Goal: Use online tool/utility: Utilize a website feature to perform a specific function

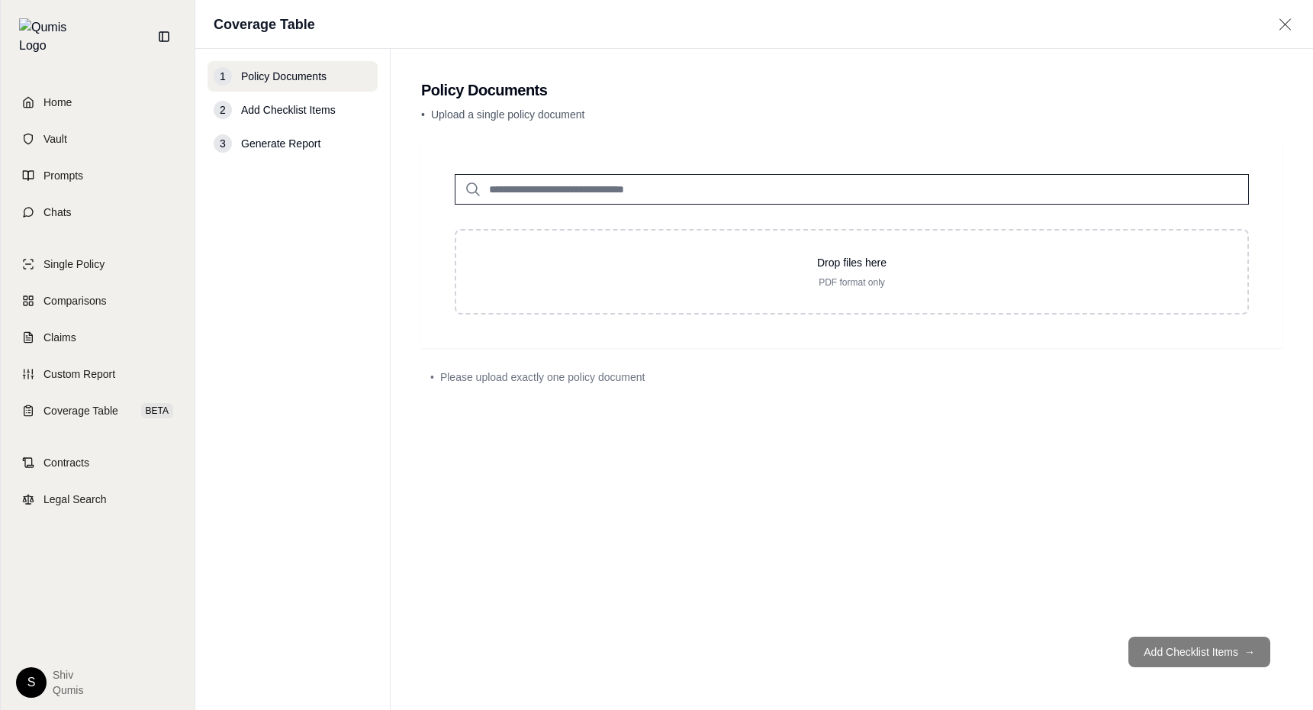
click at [569, 191] on input "search" at bounding box center [852, 189] width 794 height 31
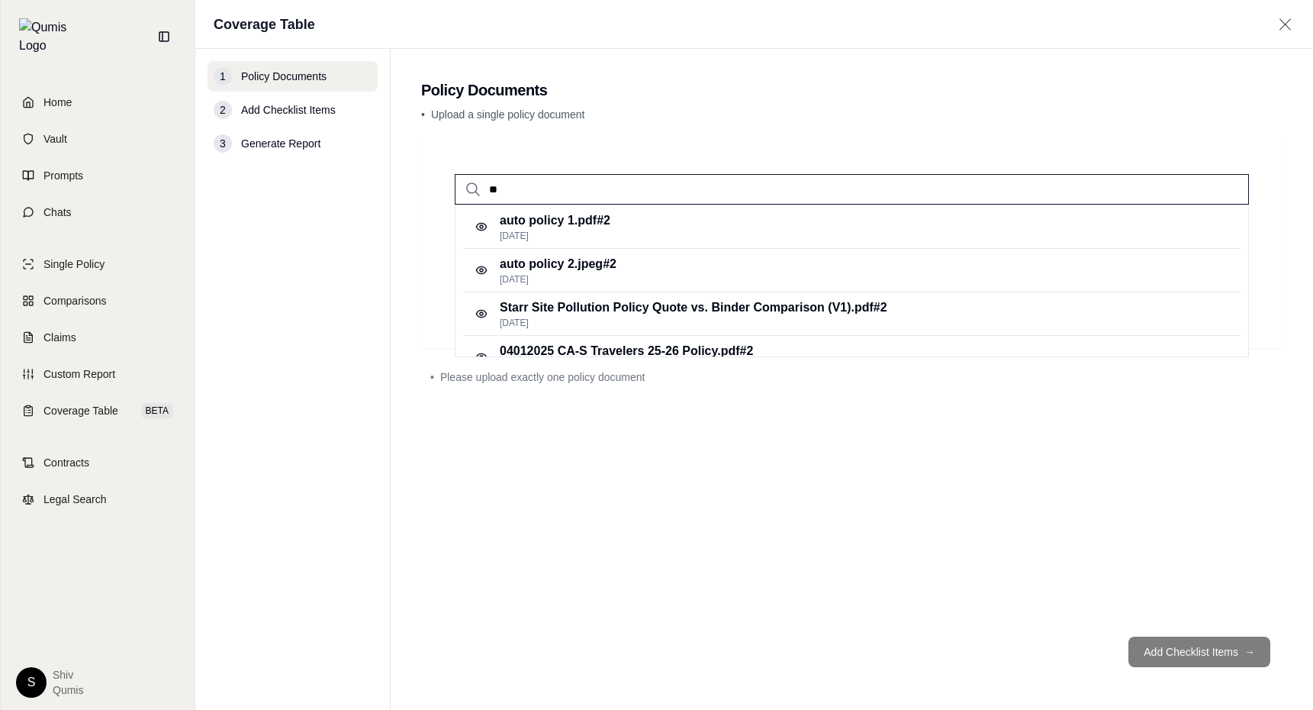
type input "*"
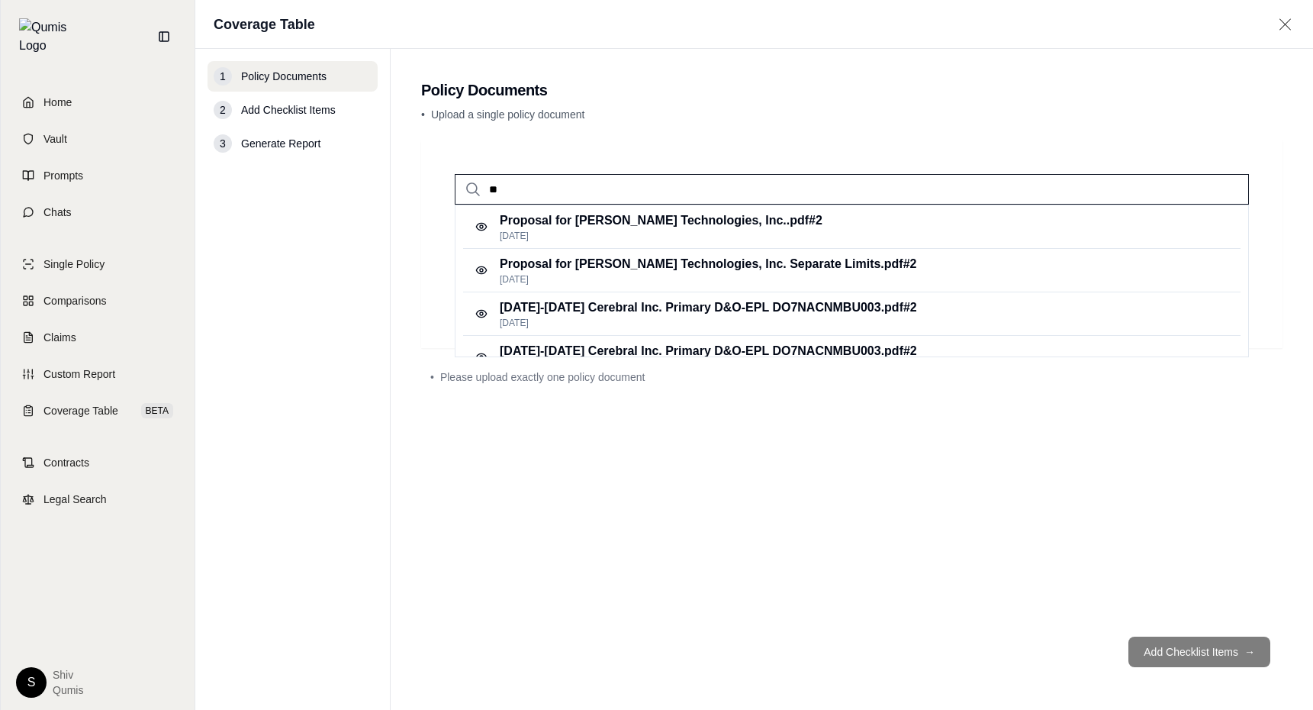
type input "*"
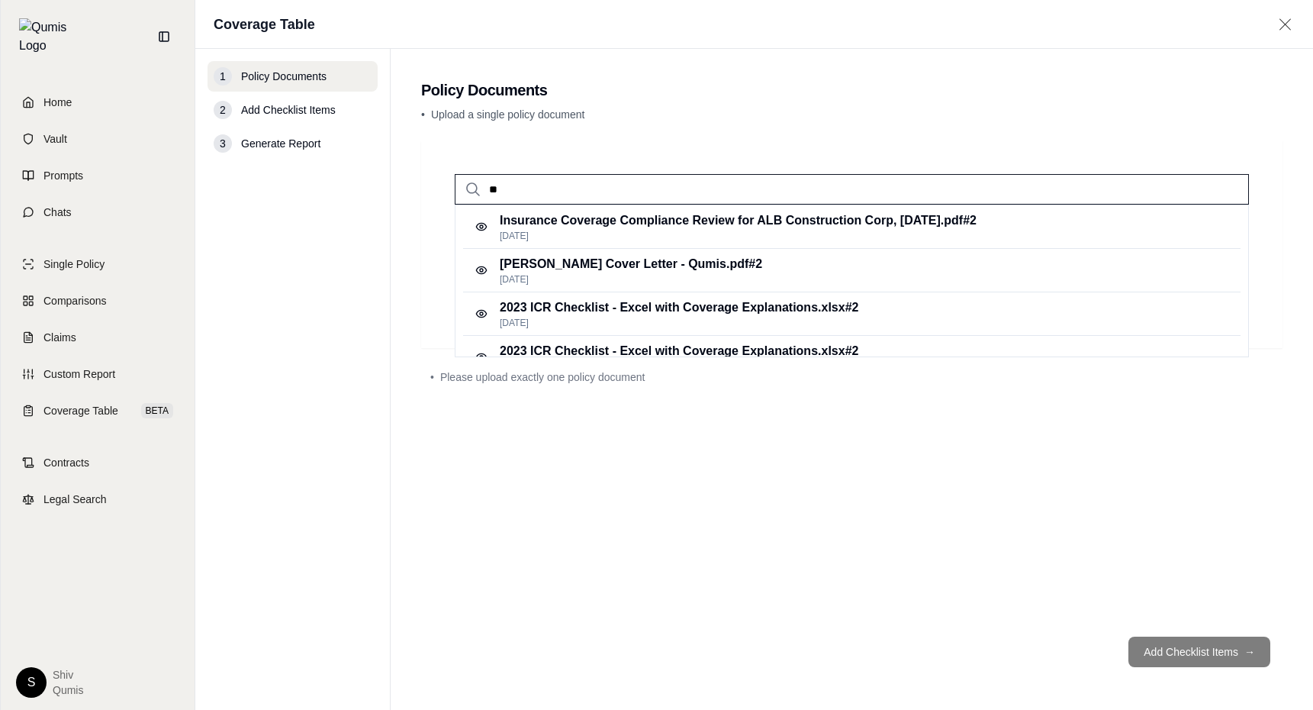
type input "*"
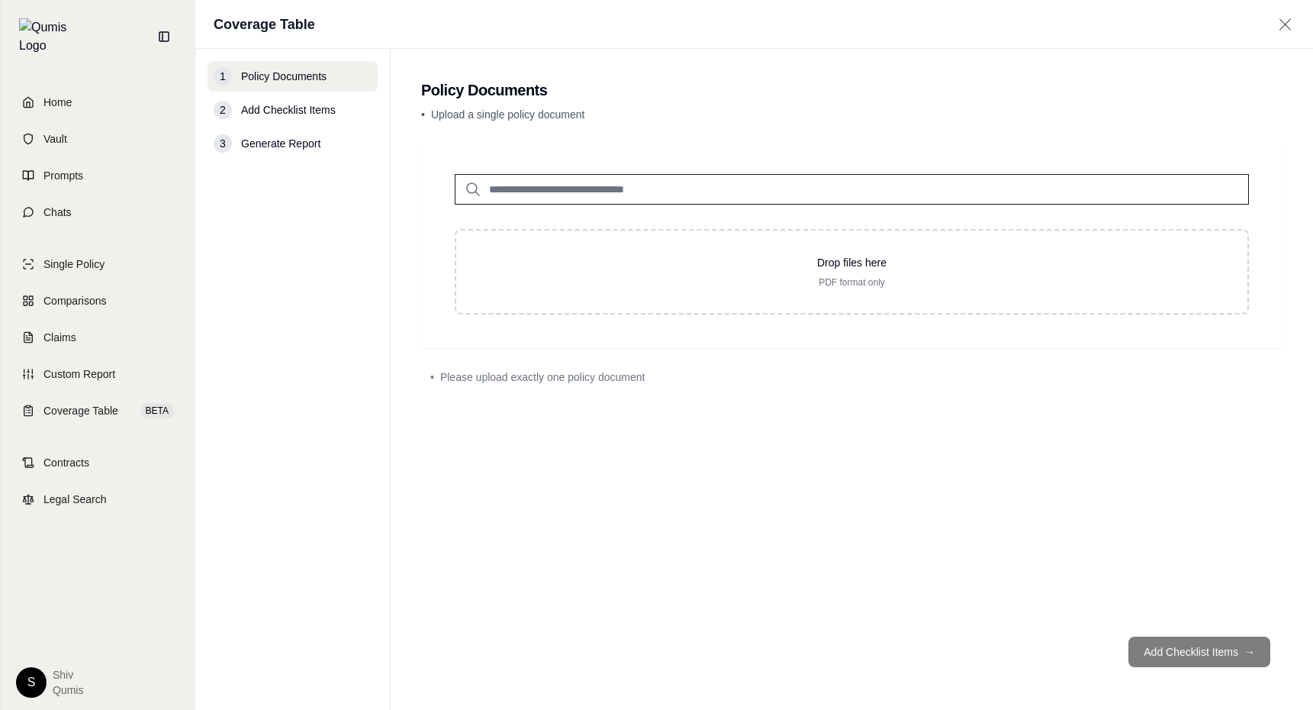
type input "*"
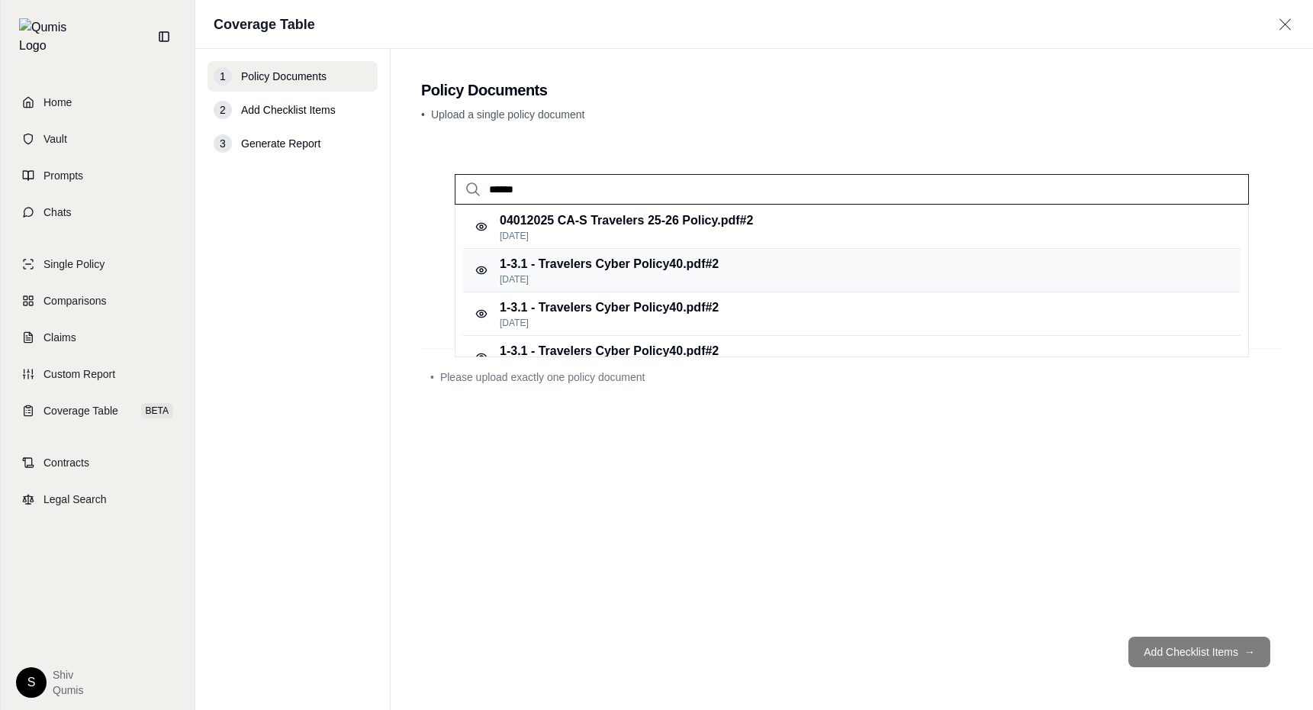
click at [587, 278] on p "Feb 22, 2025" at bounding box center [609, 279] width 219 height 12
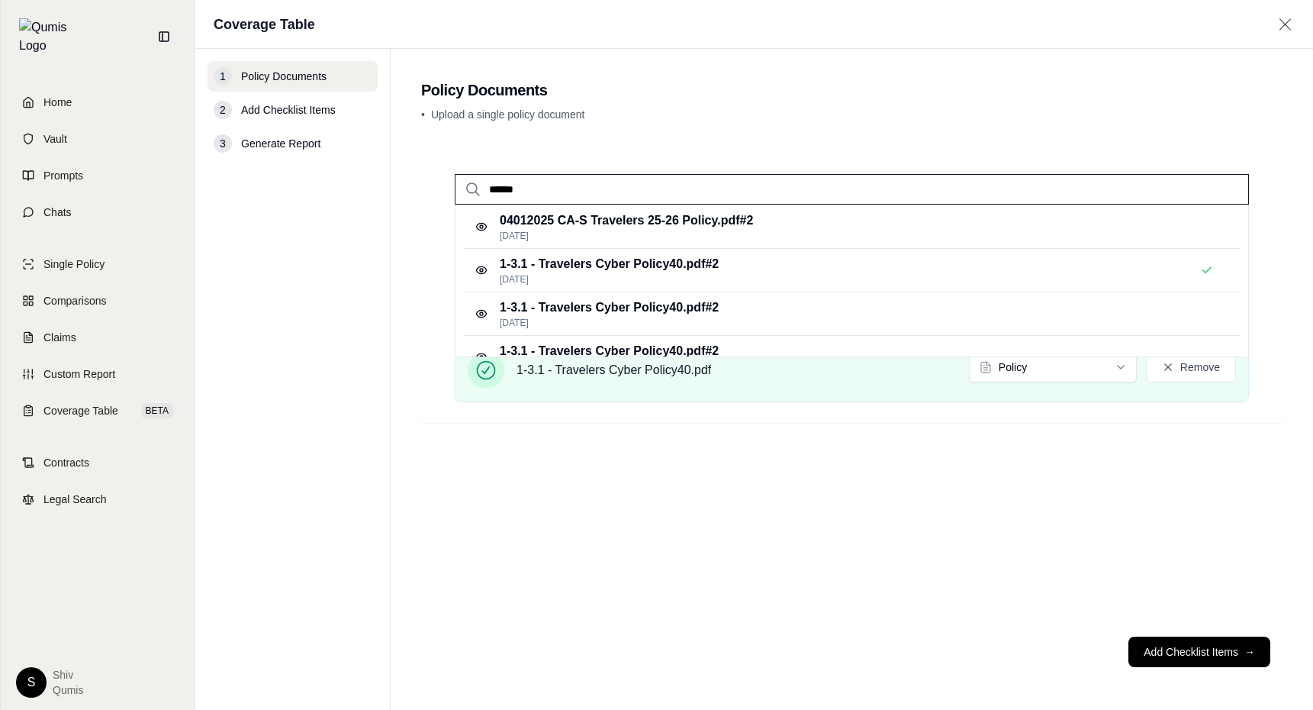
drag, startPoint x: 529, startPoint y: 192, endPoint x: 415, endPoint y: 179, distance: 114.4
click at [420, 179] on main "Policy Documents • Upload a single policy document ****** 04012025 CA-S Travele…" at bounding box center [852, 379] width 923 height 661
type input "****"
click at [558, 234] on p "Feb 22, 2025" at bounding box center [633, 236] width 267 height 12
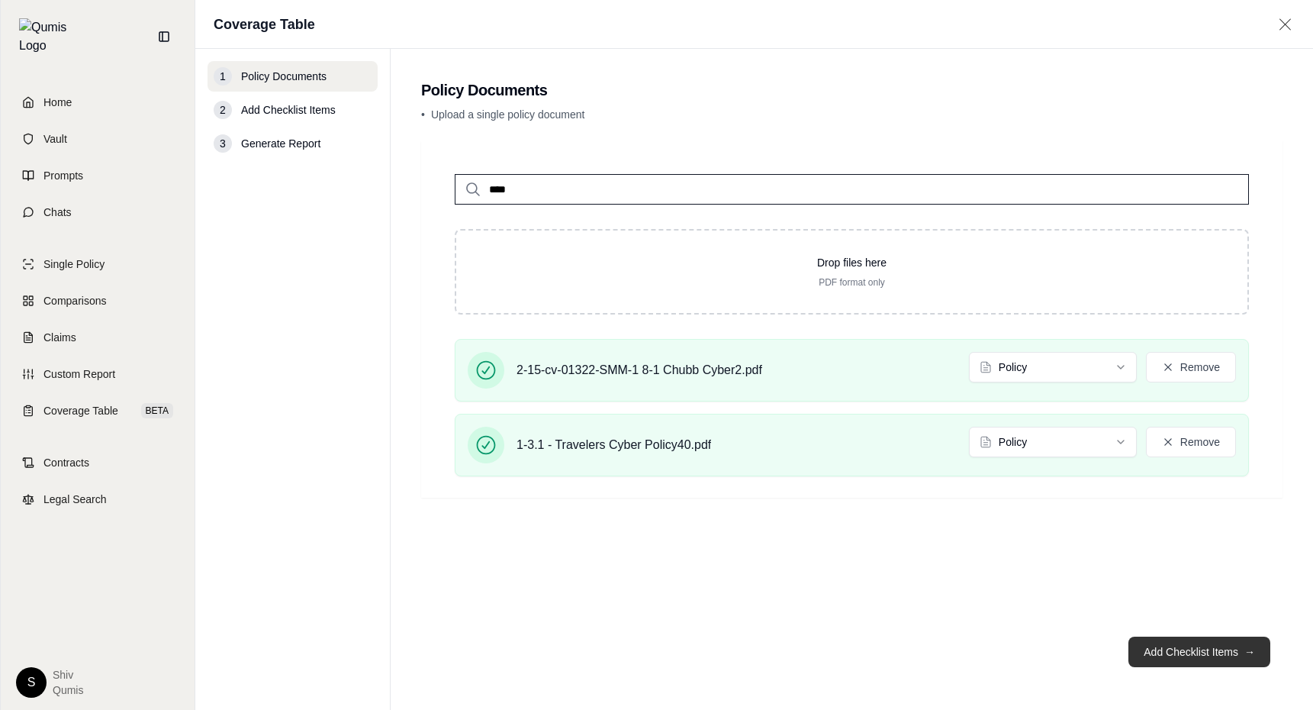
click at [1220, 656] on button "Add Checklist Items →" at bounding box center [1200, 651] width 142 height 31
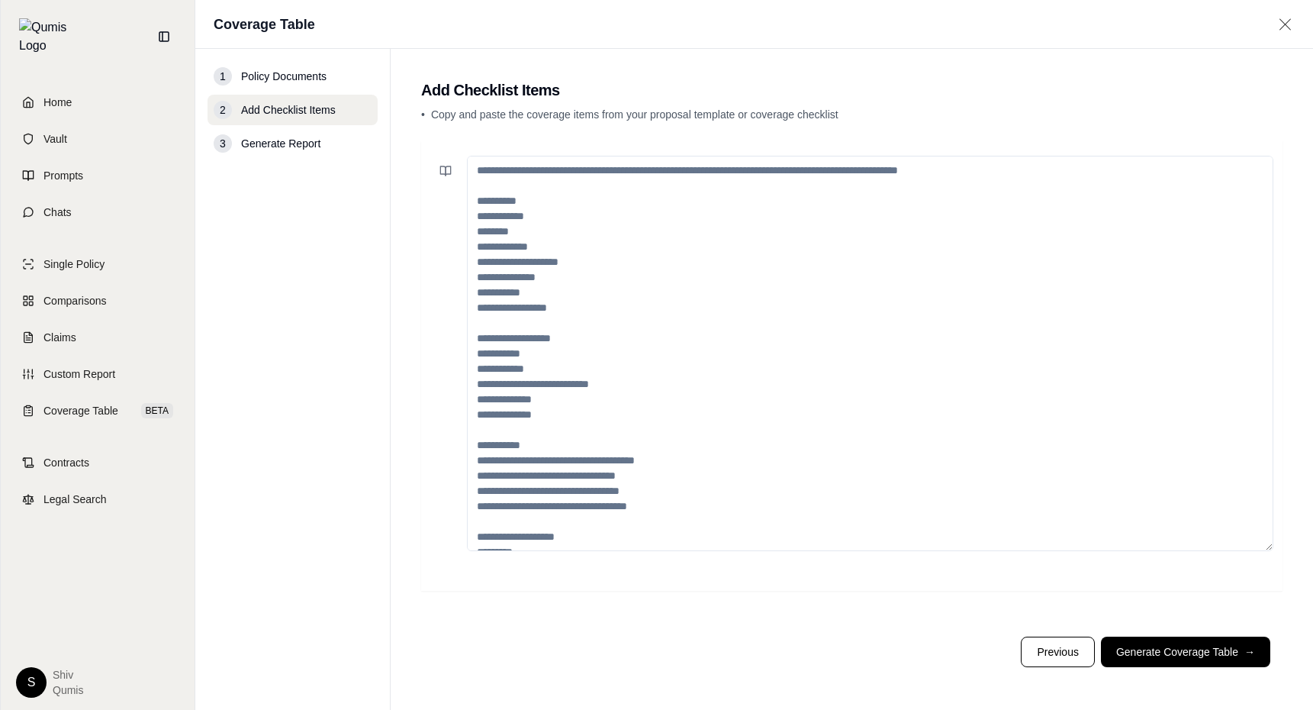
click at [971, 410] on textarea at bounding box center [870, 353] width 807 height 395
click at [447, 169] on icon at bounding box center [446, 171] width 12 height 12
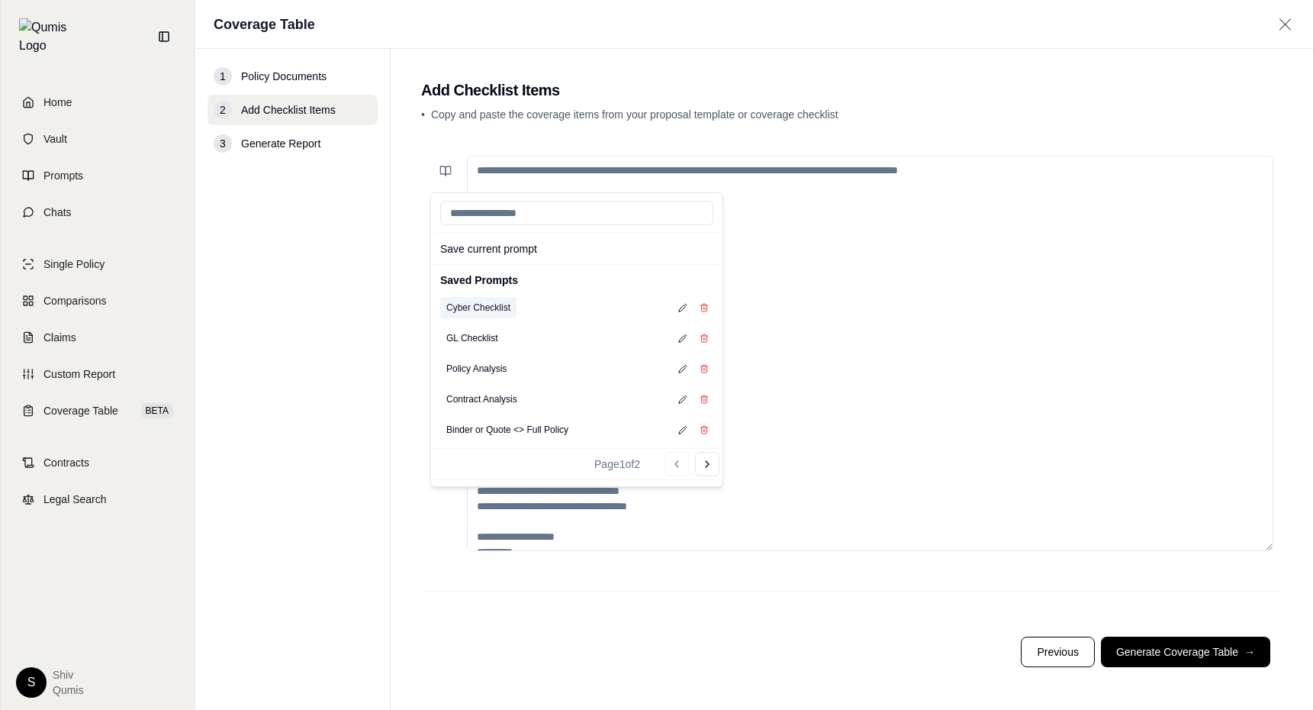
click at [507, 308] on button "Cyber Checklist" at bounding box center [478, 307] width 76 height 21
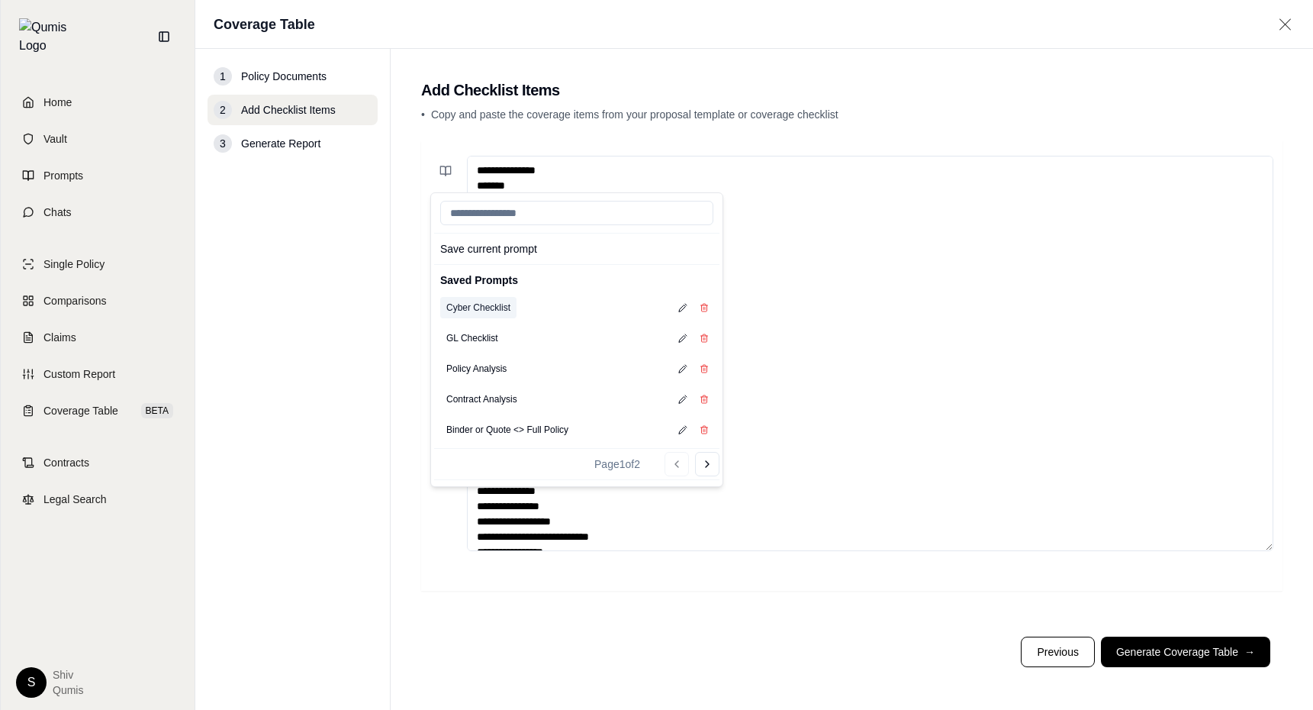
click at [482, 304] on button "Cyber Checklist" at bounding box center [478, 307] width 76 height 21
click at [936, 351] on textarea "**********" at bounding box center [870, 353] width 807 height 395
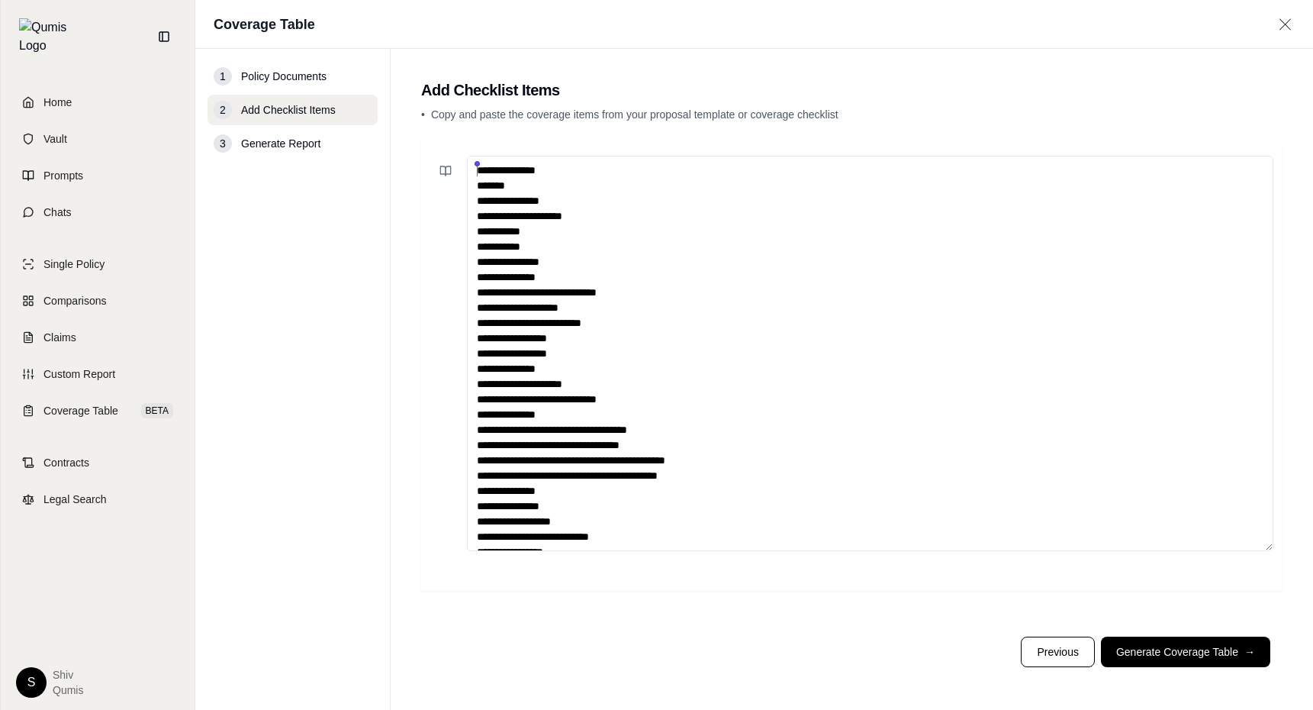
drag, startPoint x: 633, startPoint y: 324, endPoint x: 482, endPoint y: 50, distance: 312.8
click at [482, 50] on main "**********" at bounding box center [852, 379] width 923 height 661
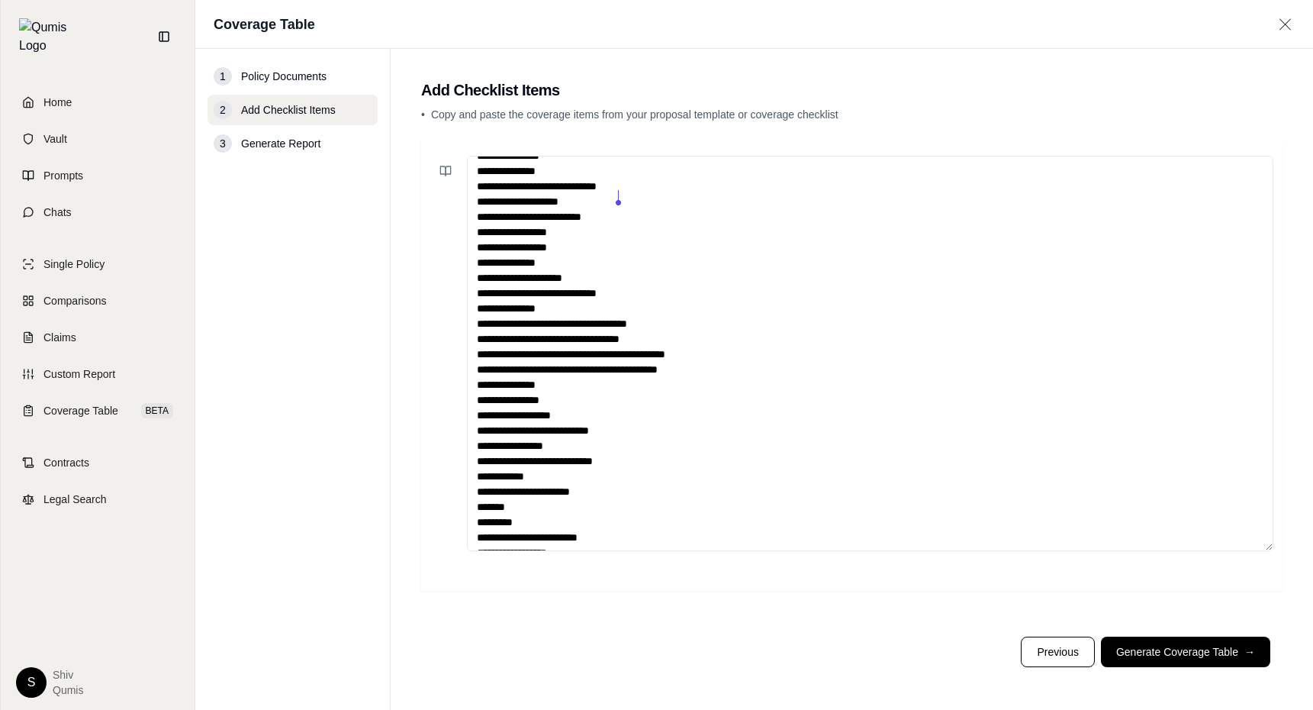
scroll to position [137, 0]
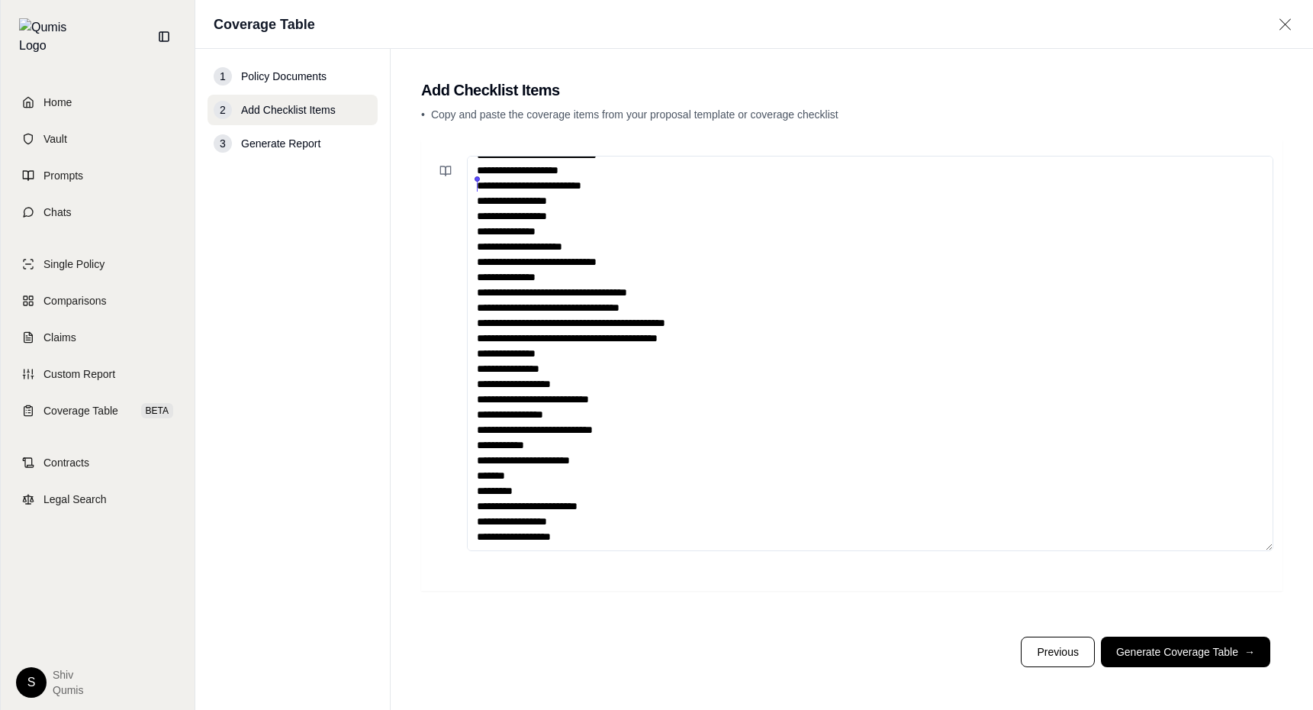
drag, startPoint x: 591, startPoint y: 540, endPoint x: 465, endPoint y: 189, distance: 373.2
click at [465, 189] on div "**********" at bounding box center [851, 353] width 843 height 395
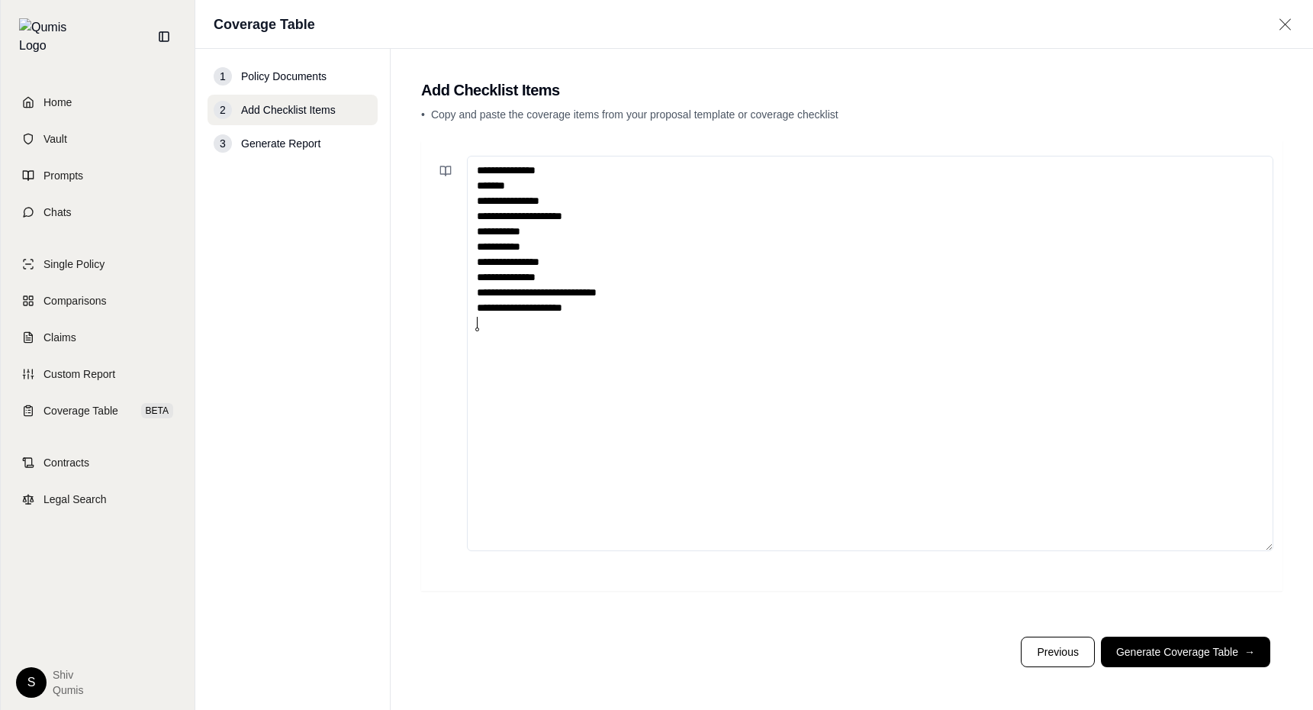
scroll to position [0, 0]
type textarea "**********"
click at [1200, 643] on button "Generate Coverage Table →" at bounding box center [1185, 651] width 169 height 31
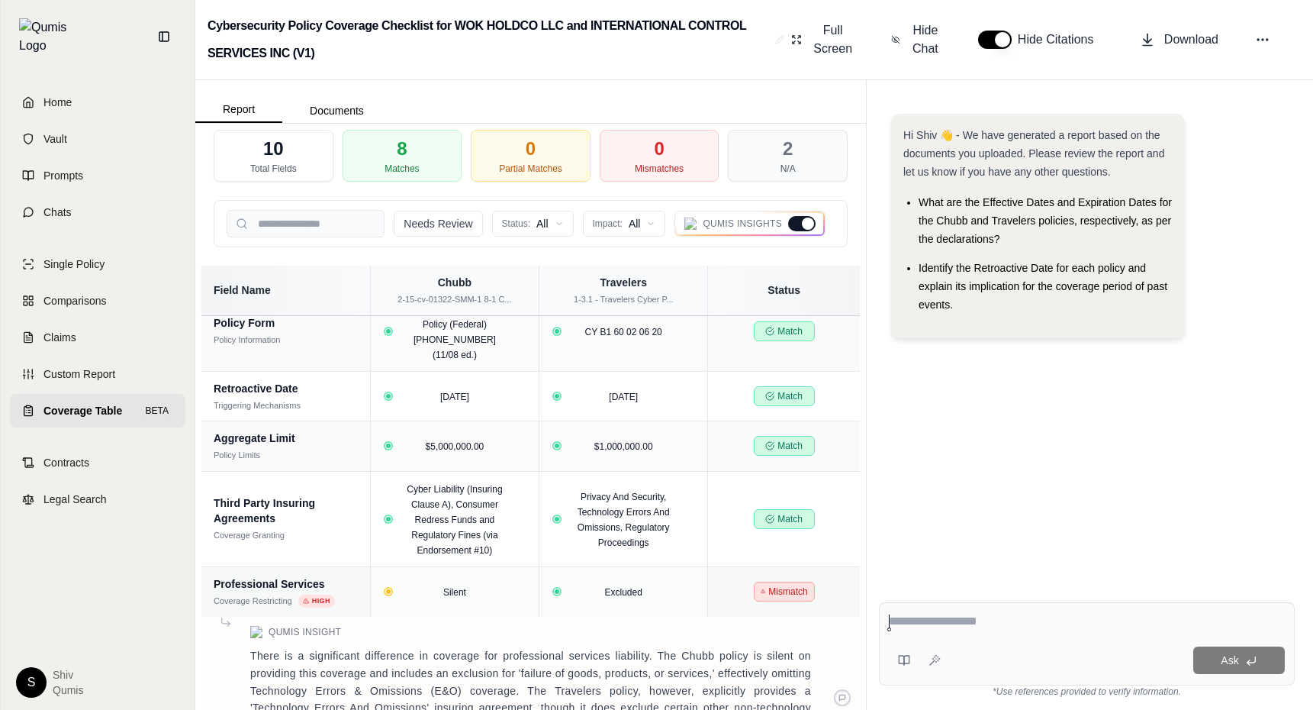
scroll to position [60, 0]
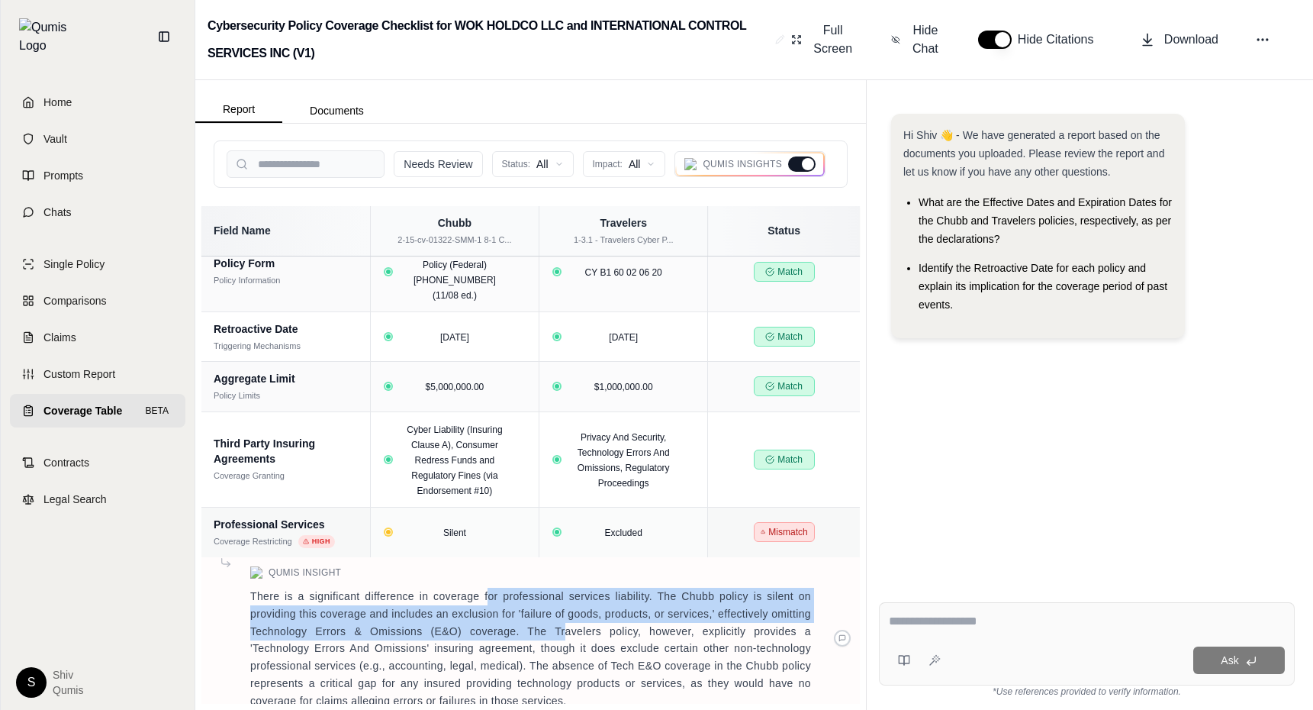
drag, startPoint x: 488, startPoint y: 585, endPoint x: 568, endPoint y: 621, distance: 87.8
click at [568, 620] on p "There is a significant difference in coverage for professional services liabili…" at bounding box center [530, 648] width 561 height 121
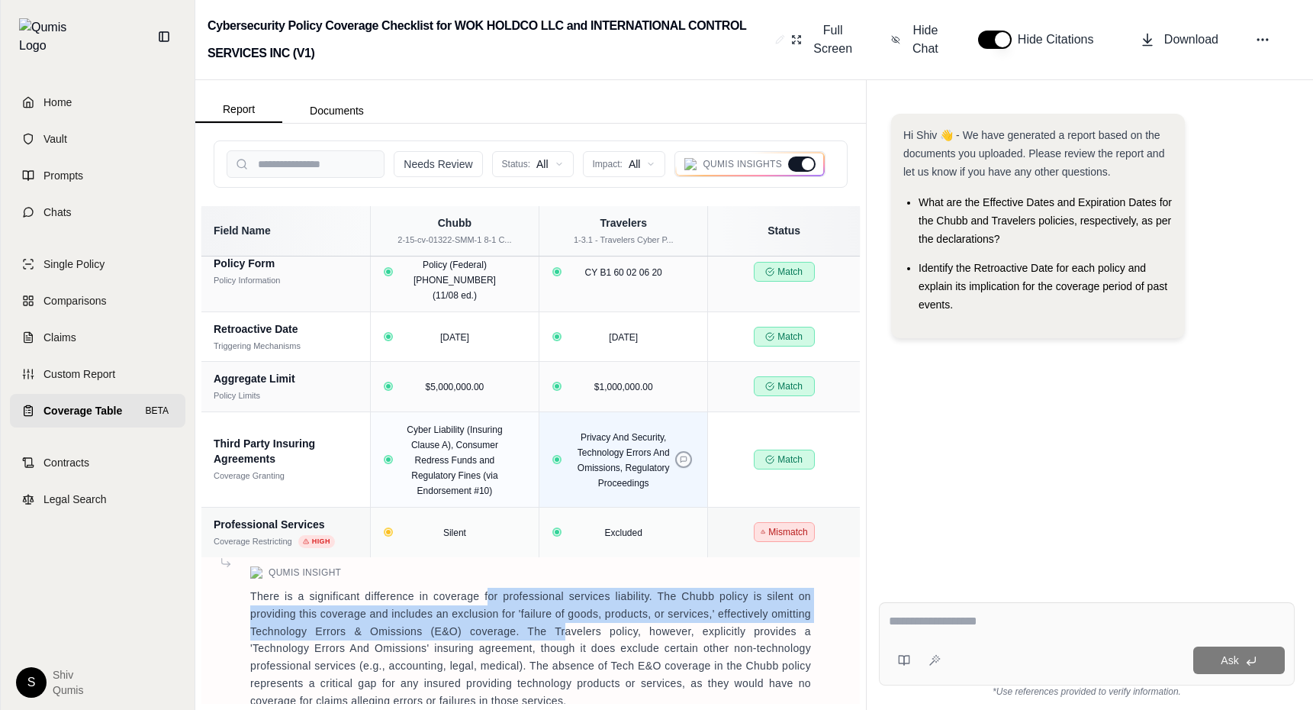
click at [688, 451] on button at bounding box center [683, 459] width 17 height 17
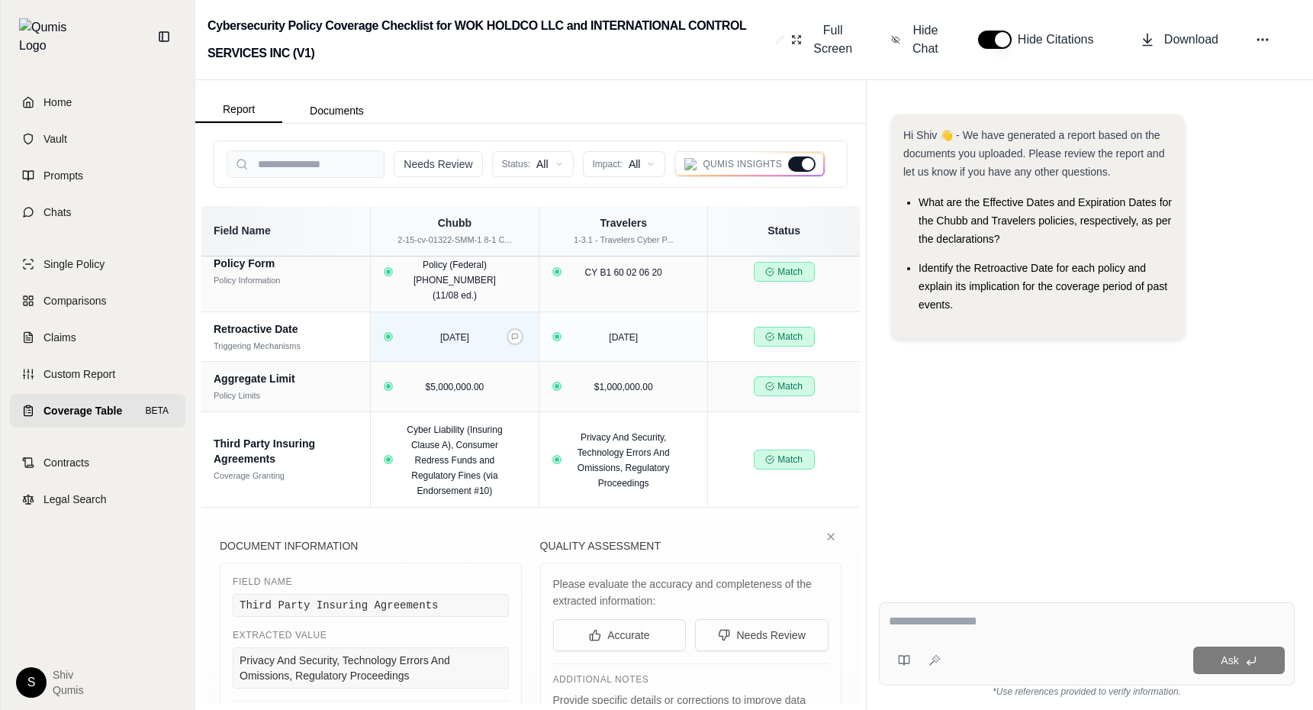
click at [405, 329] on div "2011-02-15" at bounding box center [455, 336] width 150 height 15
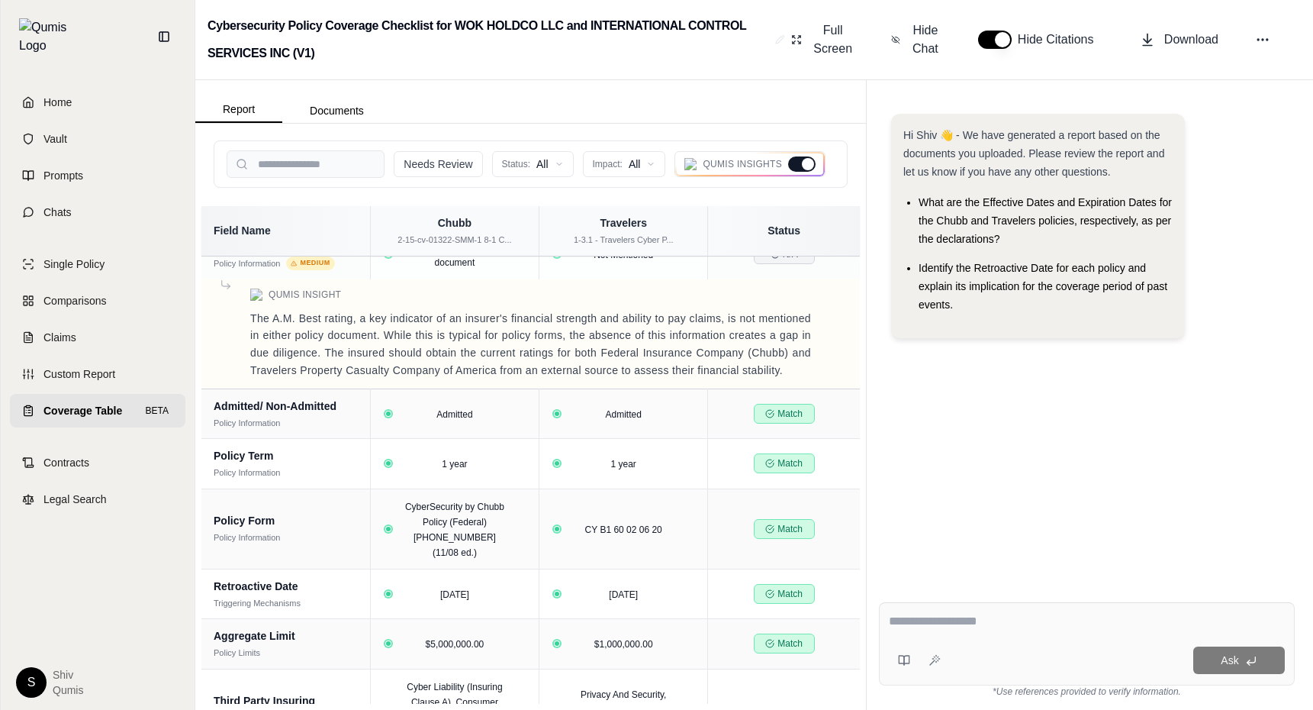
scroll to position [0, 0]
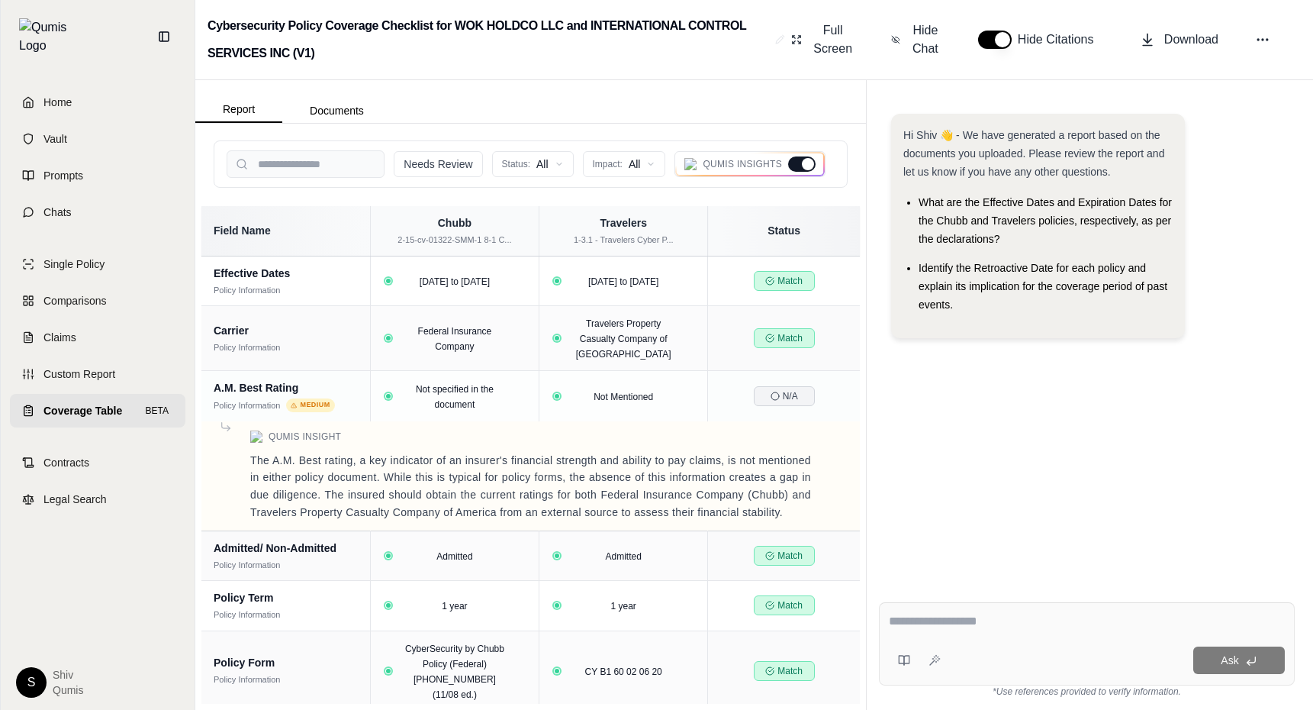
click at [804, 166] on div at bounding box center [808, 164] width 12 height 12
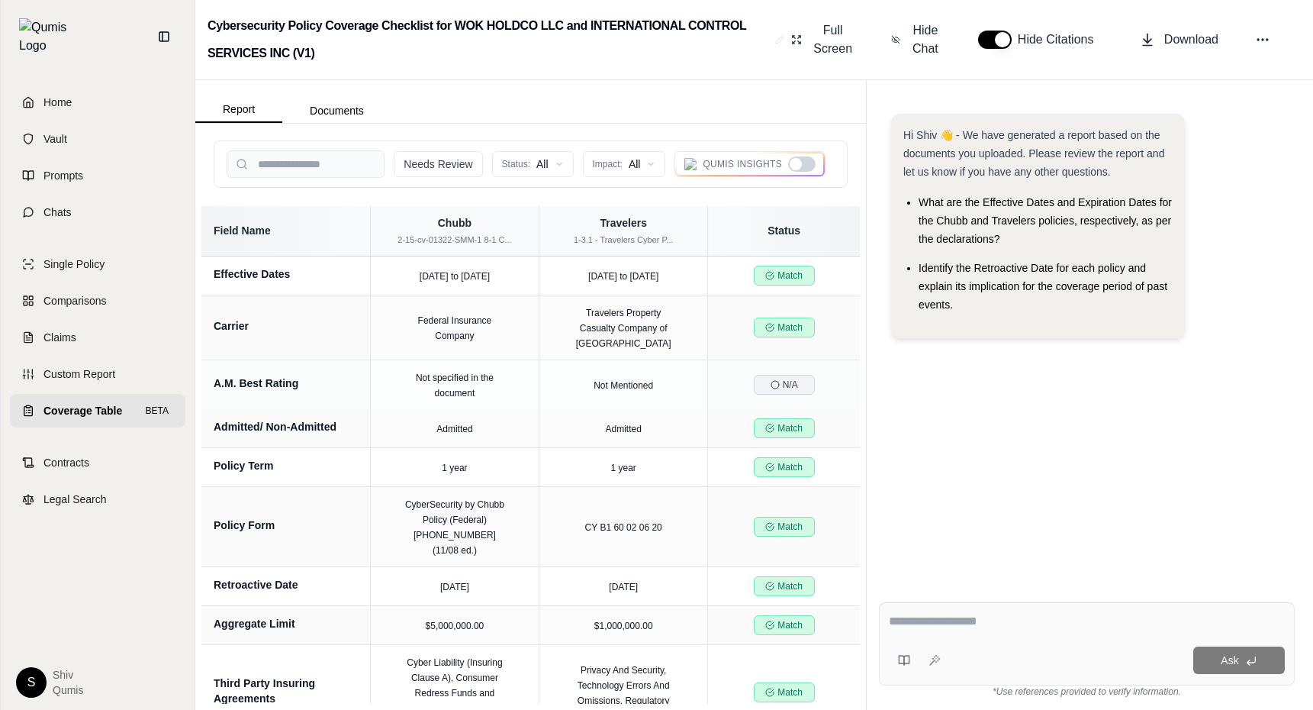
click at [809, 163] on div at bounding box center [801, 163] width 27 height 15
